Goal: Task Accomplishment & Management: Use online tool/utility

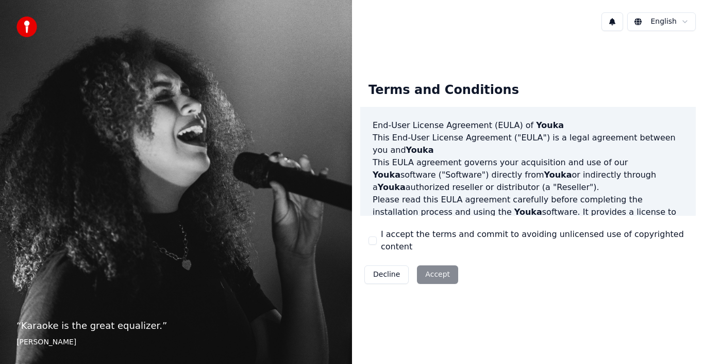
click at [376, 240] on button "I accept the terms and commit to avoiding unlicensed use of copyrighted content" at bounding box center [373, 240] width 8 height 8
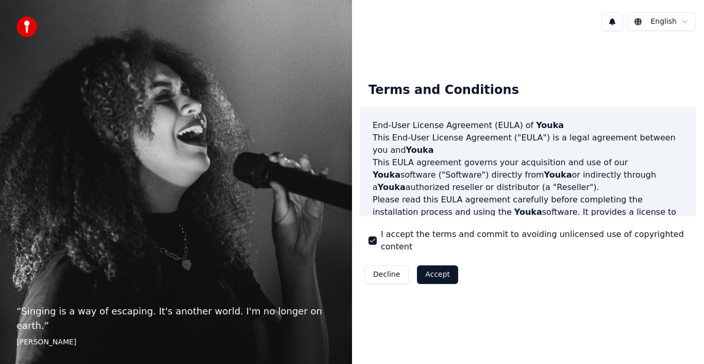
click at [425, 268] on button "Accept" at bounding box center [437, 274] width 41 height 19
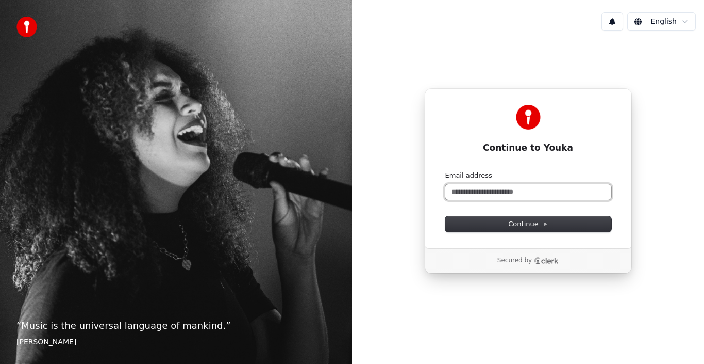
click at [499, 187] on input "Email address" at bounding box center [529, 191] width 166 height 15
click at [549, 221] on button "Continue" at bounding box center [529, 223] width 166 height 15
type input "**********"
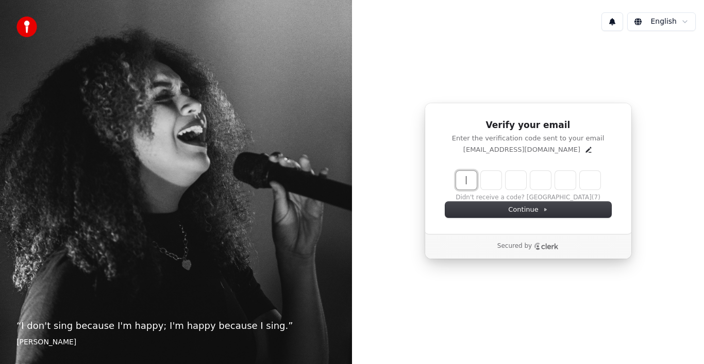
click at [475, 182] on input "Enter verification code" at bounding box center [538, 180] width 165 height 19
type input "******"
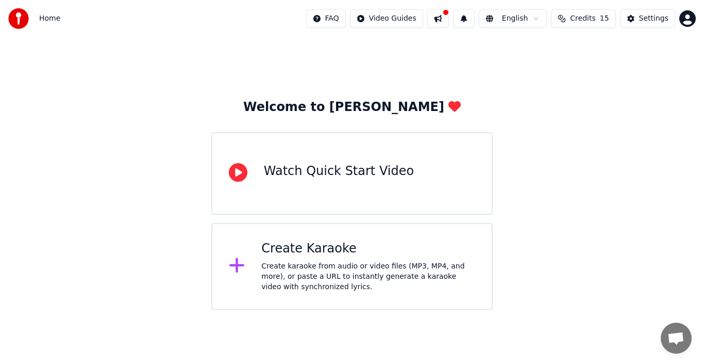
click at [338, 226] on div "Create Karaoke Create karaoke from audio or video files (MP3, MP4, and more), o…" at bounding box center [352, 266] width 282 height 87
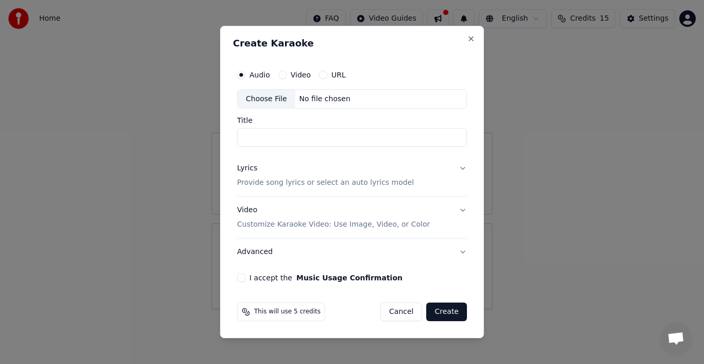
click at [289, 131] on input "Title" at bounding box center [352, 137] width 230 height 19
click at [305, 96] on div "No file chosen" at bounding box center [324, 99] width 59 height 10
click at [421, 312] on button "Cancel" at bounding box center [402, 311] width 42 height 19
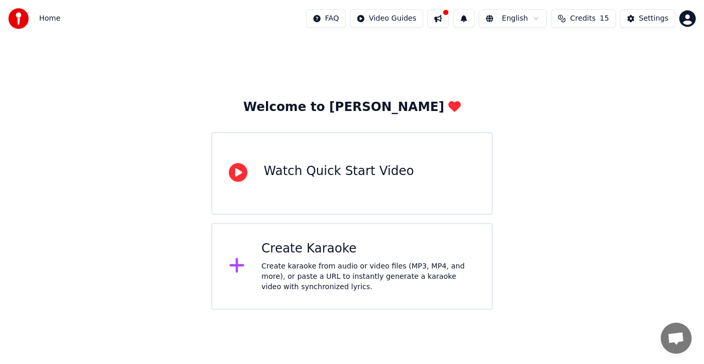
click at [697, 0] on div "Home FAQ Video Guides English Credits 15 Settings" at bounding box center [352, 18] width 704 height 37
click at [694, 1] on div "Home FAQ Video Guides English Credits 15 Settings" at bounding box center [352, 18] width 704 height 37
click at [693, 1] on div "Home FAQ Video Guides English Credits 15 Settings" at bounding box center [352, 18] width 704 height 37
